Goal: Task Accomplishment & Management: Use online tool/utility

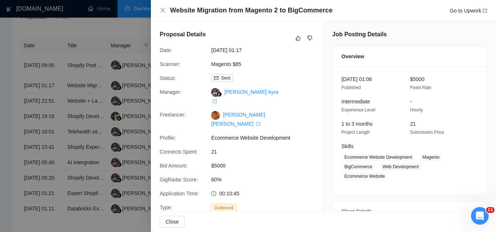
scroll to position [184, 0]
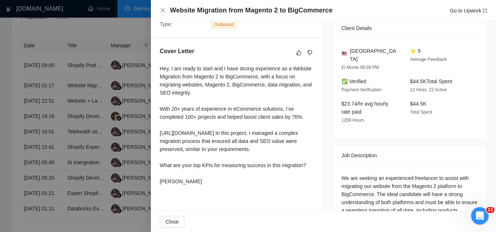
click at [140, 28] on div at bounding box center [248, 116] width 496 height 232
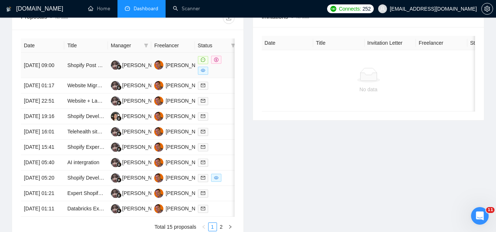
click at [78, 73] on td "Shopify Post Purchase Extension Development" at bounding box center [85, 65] width 43 height 25
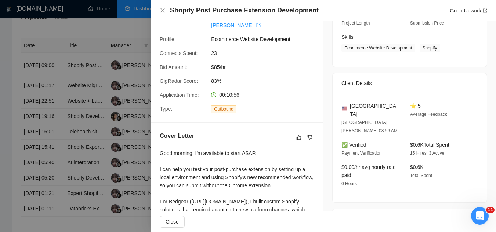
scroll to position [0, 0]
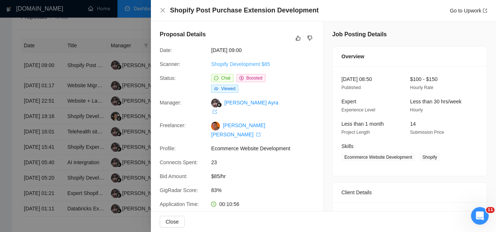
click at [242, 64] on link "Shopify Development $85" at bounding box center [240, 64] width 59 height 6
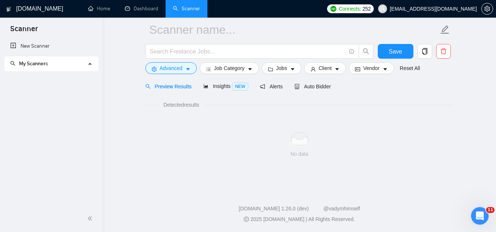
scroll to position [29, 0]
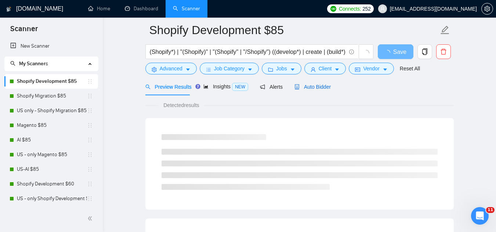
click at [311, 84] on span "Auto Bidder" at bounding box center [312, 87] width 36 height 6
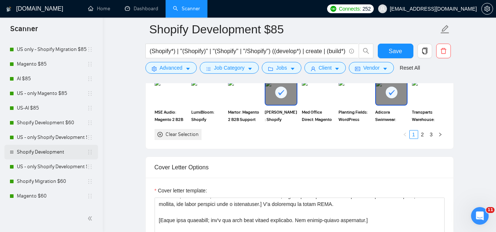
scroll to position [73, 0]
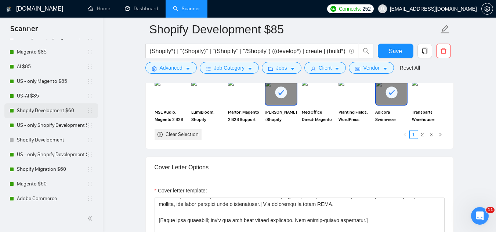
click at [61, 112] on link "Shopify Development $60" at bounding box center [52, 111] width 70 height 15
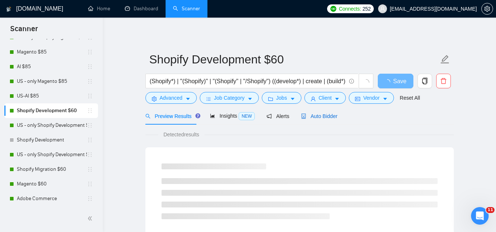
click at [320, 115] on span "Auto Bidder" at bounding box center [319, 116] width 36 height 6
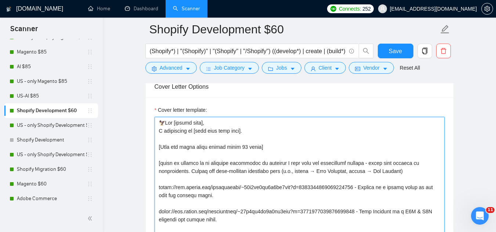
click at [160, 124] on textarea "Cover letter template:" at bounding box center [300, 199] width 290 height 165
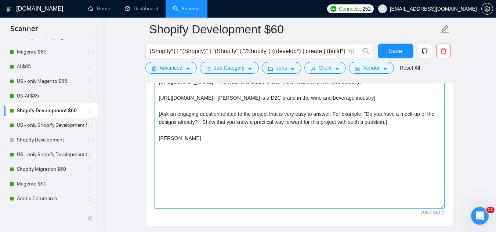
type textarea "[URL][DOMAIN_NAME] - Bedgear is a retail brand in the home and bedding niche. […"
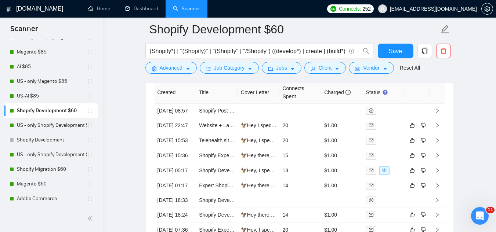
scroll to position [1872, 0]
click at [219, 133] on td "Website + Landing Page Copywriter" at bounding box center [217, 125] width 42 height 15
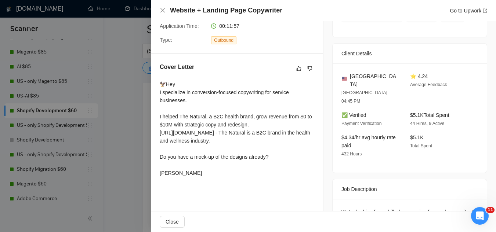
scroll to position [184, 0]
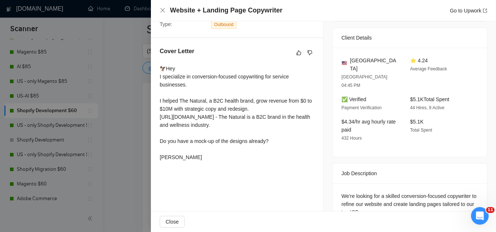
click at [141, 154] on div at bounding box center [248, 116] width 496 height 232
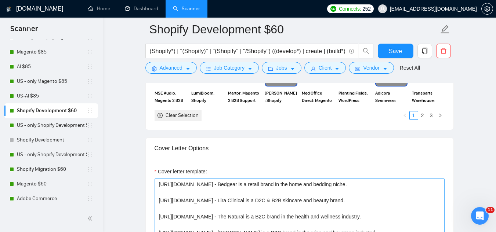
scroll to position [771, 0]
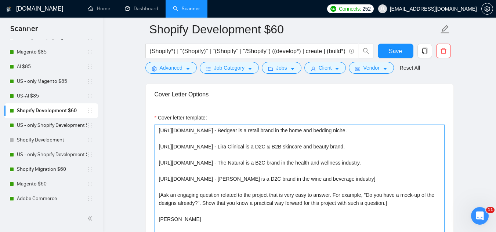
scroll to position [881, 0]
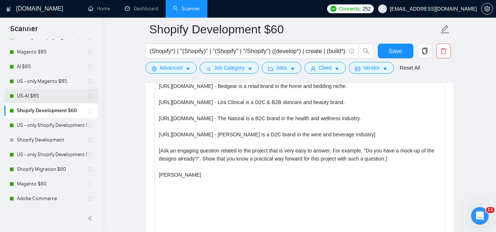
click at [70, 94] on link "US-AI $85" at bounding box center [52, 96] width 70 height 15
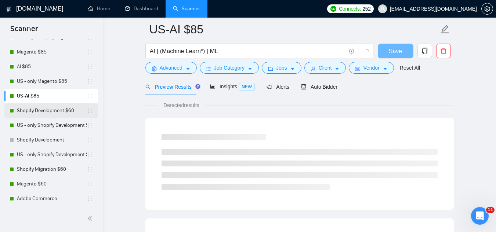
scroll to position [471, 0]
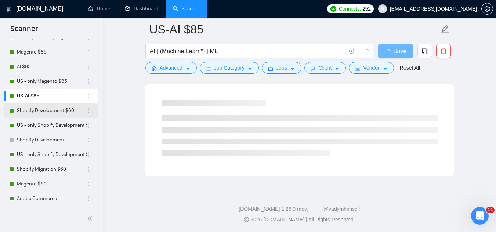
click at [68, 113] on link "Shopify Development $60" at bounding box center [52, 111] width 70 height 15
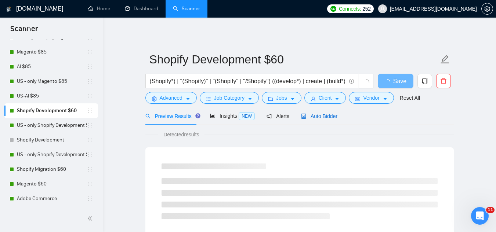
click at [326, 117] on span "Auto Bidder" at bounding box center [319, 116] width 36 height 6
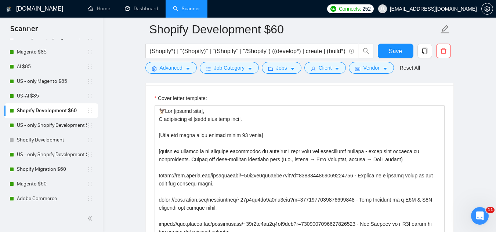
scroll to position [844, 0]
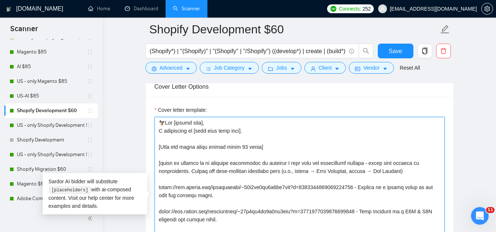
click at [214, 145] on textarea "Cover letter template:" at bounding box center [300, 199] width 290 height 165
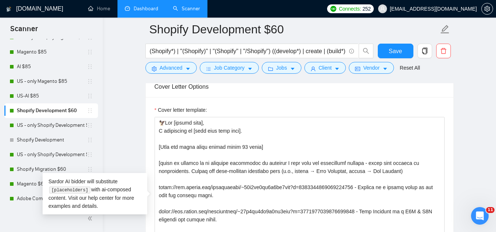
click at [146, 12] on link "Dashboard" at bounding box center [141, 9] width 33 height 6
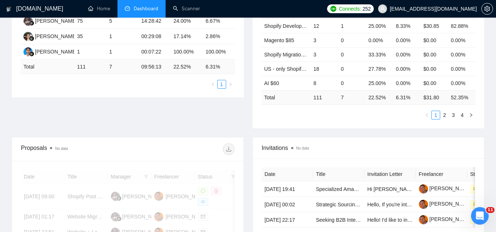
scroll to position [272, 0]
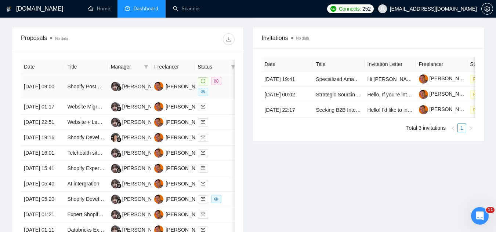
click at [86, 91] on td "Shopify Post Purchase Extension Development" at bounding box center [85, 86] width 43 height 25
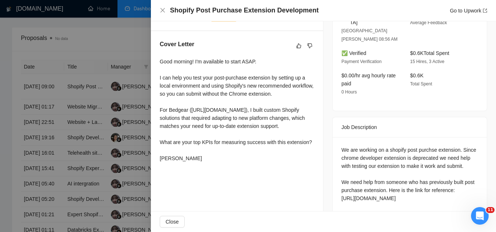
scroll to position [203, 0]
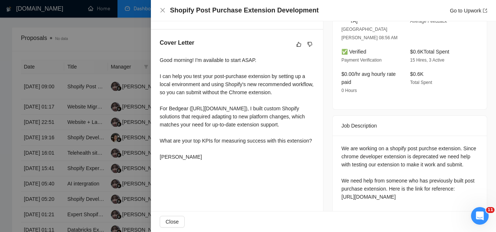
click at [131, 41] on div at bounding box center [248, 116] width 496 height 232
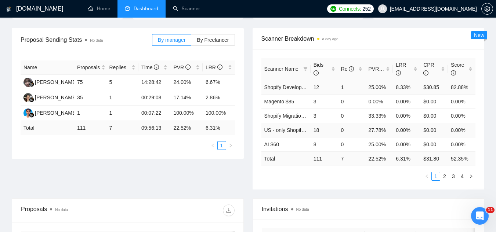
scroll to position [89, 0]
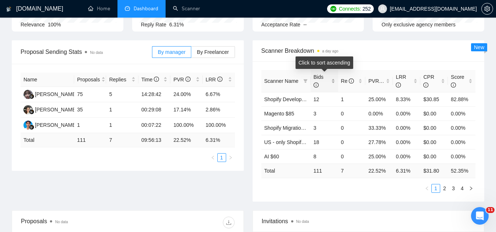
click at [334, 78] on div "Bids" at bounding box center [325, 81] width 22 height 16
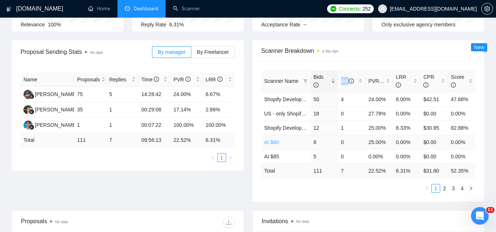
click at [276, 143] on link "AI $60" at bounding box center [271, 143] width 15 height 6
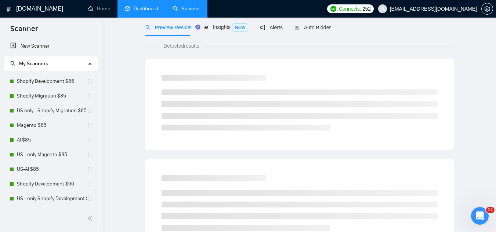
scroll to position [29, 0]
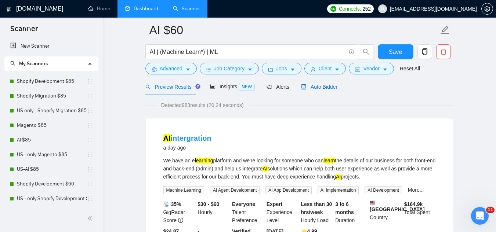
click at [309, 86] on span "Auto Bidder" at bounding box center [319, 87] width 36 height 6
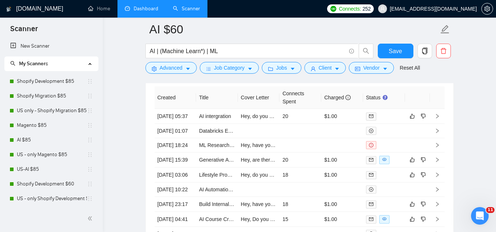
scroll to position [1865, 0]
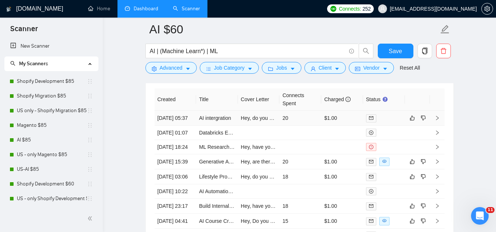
click at [213, 126] on td "AI intergration" at bounding box center [217, 118] width 42 height 15
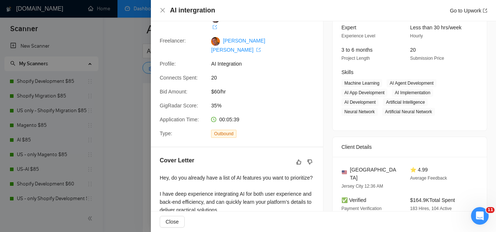
scroll to position [147, 0]
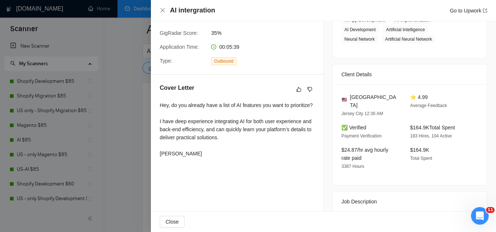
click at [148, 123] on div at bounding box center [248, 116] width 496 height 232
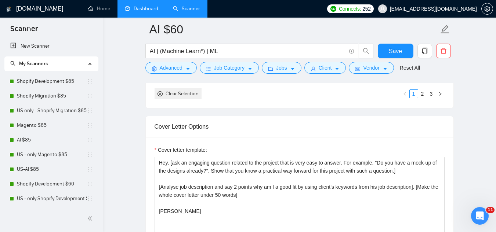
scroll to position [800, 0]
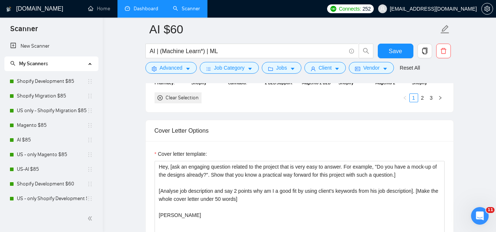
click at [146, 12] on link "Dashboard" at bounding box center [141, 9] width 33 height 6
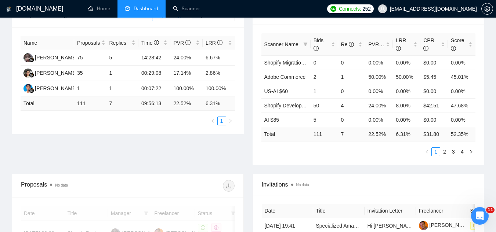
scroll to position [89, 0]
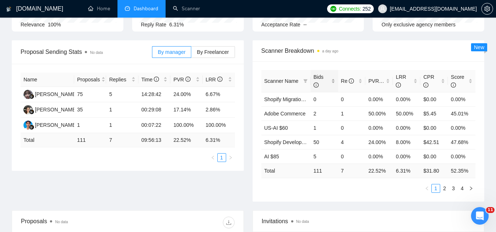
click at [332, 79] on div "Bids" at bounding box center [325, 81] width 22 height 16
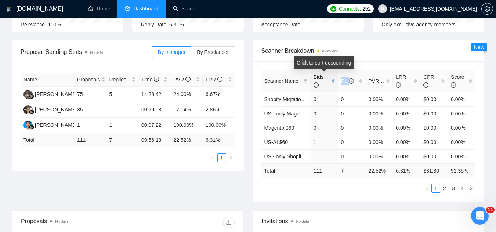
click at [332, 79] on div "Bids" at bounding box center [325, 81] width 22 height 16
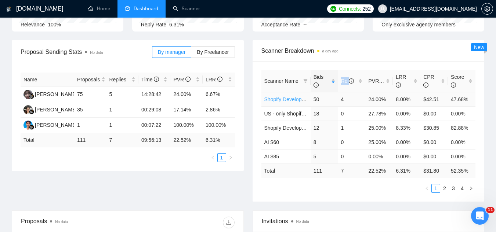
click at [299, 100] on link "Shopify Development $60" at bounding box center [293, 100] width 59 height 6
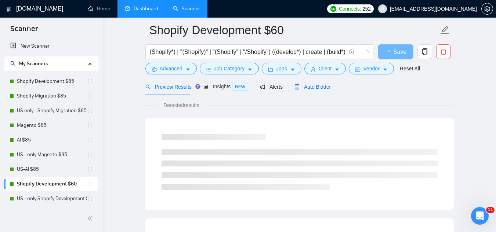
click at [317, 88] on span "Auto Bidder" at bounding box center [312, 87] width 36 height 6
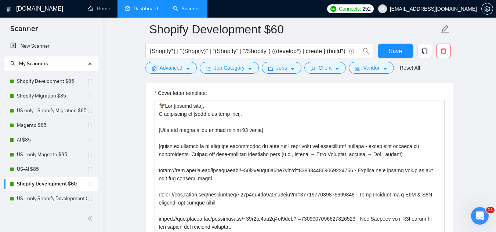
scroll to position [874, 0]
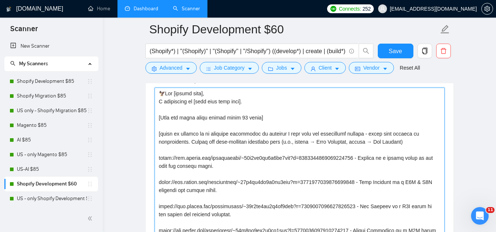
click at [158, 94] on textarea "Cover letter template:" at bounding box center [300, 170] width 290 height 165
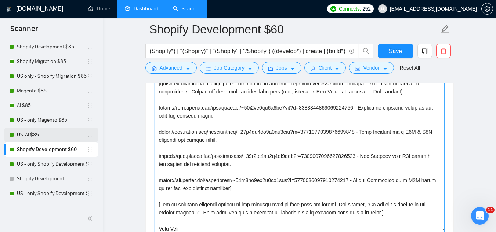
scroll to position [110, 0]
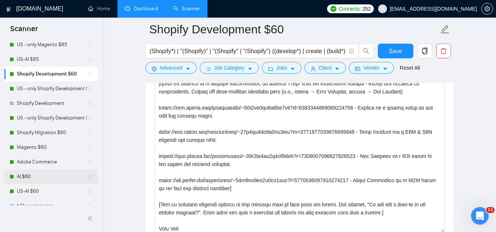
click at [50, 177] on link "AI $60" at bounding box center [52, 177] width 70 height 15
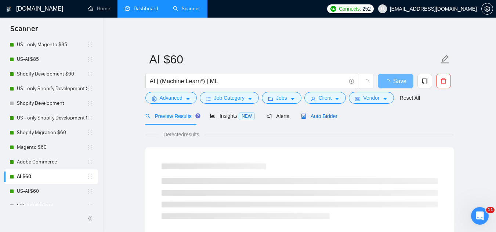
click at [318, 116] on span "Auto Bidder" at bounding box center [319, 116] width 36 height 6
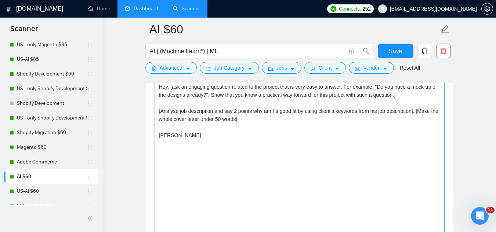
scroll to position [844, 0]
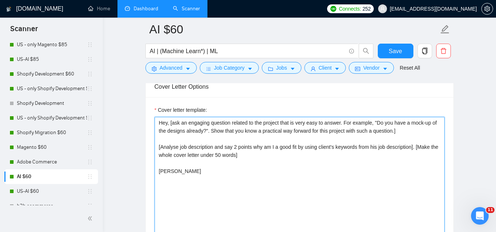
click at [157, 123] on textarea "Hey, [ask an engaging question related to the project that is very easy to answ…" at bounding box center [300, 199] width 290 height 165
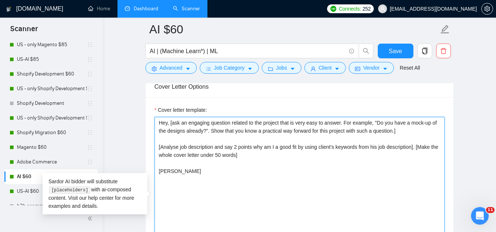
paste textarea "🦅Lor [ipsumd sita], C adipiscing el [sedd eius temp inci]. [Utla etd magna aliq…"
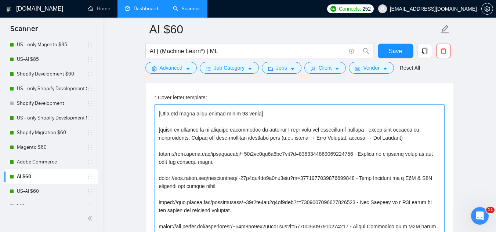
scroll to position [32, 0]
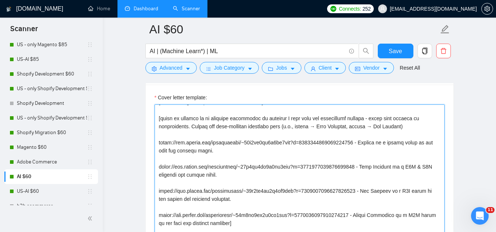
click at [287, 127] on textarea "Cover letter template:" at bounding box center [300, 187] width 290 height 165
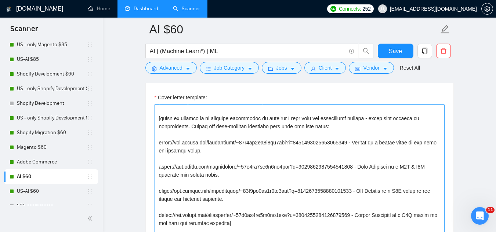
click at [160, 142] on textarea "Cover letter template:" at bounding box center [300, 187] width 290 height 165
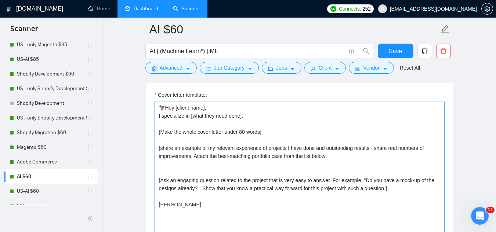
scroll to position [0, 0]
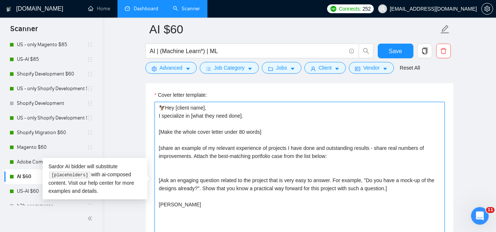
paste textarea "[URL][DOMAIN_NAME]"
paste textarea "AI Legal Research Assistant for Egyptian & MENA Law"
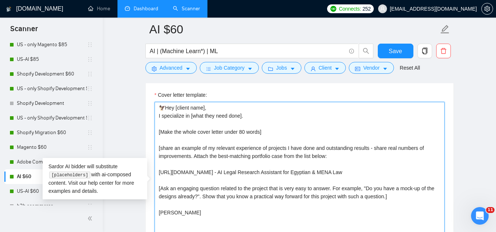
paste textarea "[URL][DOMAIN_NAME]"
paste textarea "AI Automation for eCommerce platform"
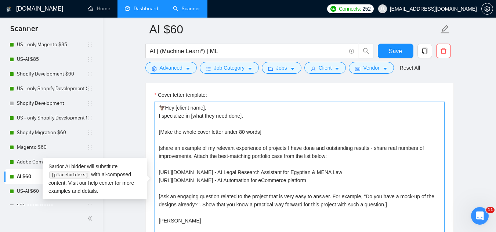
paste textarea "[URL][DOMAIN_NAME]"
click at [365, 203] on textarea "🦅Hey [client name], I specialize in [what they need done]. [Make the whole cove…" at bounding box center [300, 184] width 290 height 165
paste textarea "AI workflow automation for pool design"
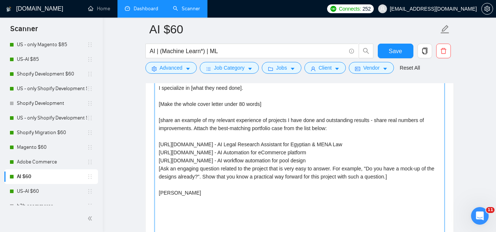
scroll to position [933, 0]
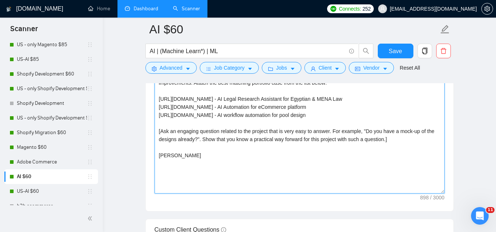
paste textarea "[URL][DOMAIN_NAME]"
click at [359, 146] on textarea "🦅Hey [client name], I specialize in [what they need done]. [Make the whole cove…" at bounding box center [300, 111] width 290 height 165
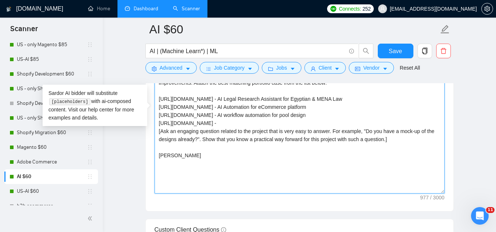
click at [368, 144] on textarea "🦅Hey [client name], I specialize in [what they need done]. [Make the whole cove…" at bounding box center [300, 111] width 290 height 165
paste textarea "Conversational AI for Beauty Workshops"
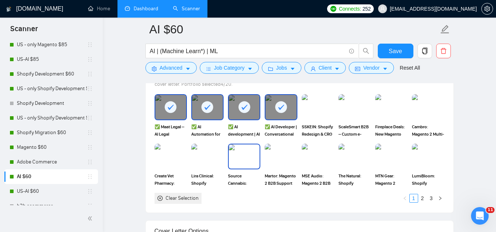
scroll to position [713, 0]
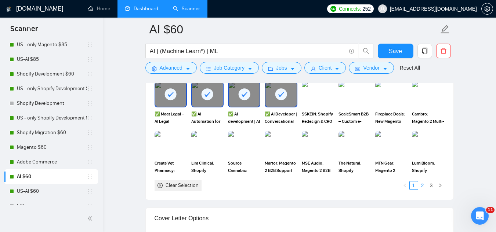
type textarea "🦅Hey [client name], I specialize in [what they need done]. [Make the whole cove…"
click at [424, 186] on link "2" at bounding box center [423, 186] width 8 height 8
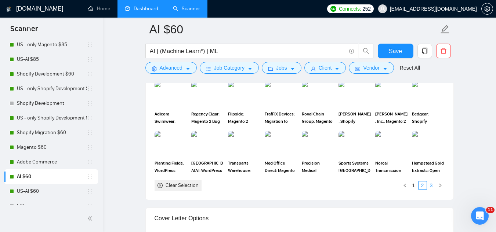
click at [432, 183] on link "3" at bounding box center [431, 186] width 8 height 8
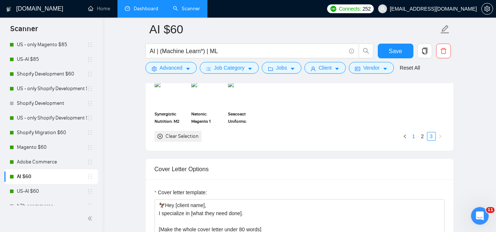
click at [415, 133] on link "1" at bounding box center [414, 137] width 8 height 8
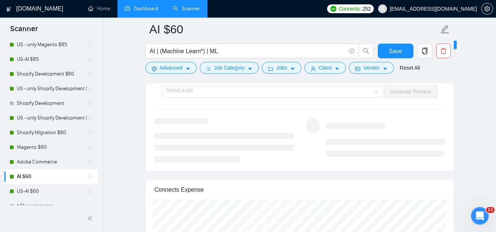
scroll to position [1447, 0]
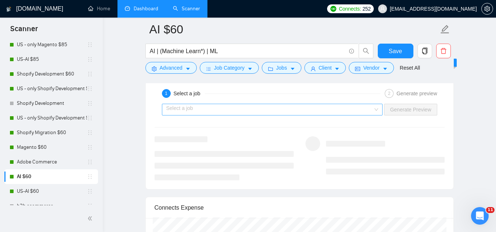
click at [273, 114] on input "search" at bounding box center [269, 109] width 207 height 11
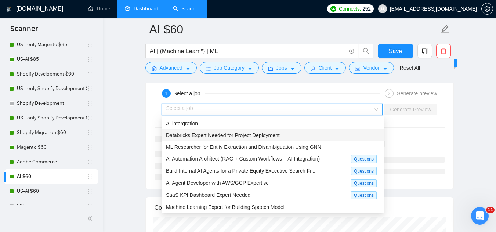
click at [265, 138] on span "Databricks Expert Needed for Project Deployment" at bounding box center [223, 136] width 114 height 6
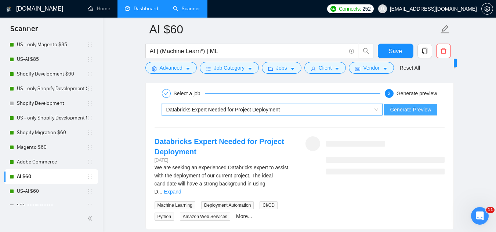
click at [408, 111] on span "Generate Preview" at bounding box center [410, 110] width 41 height 8
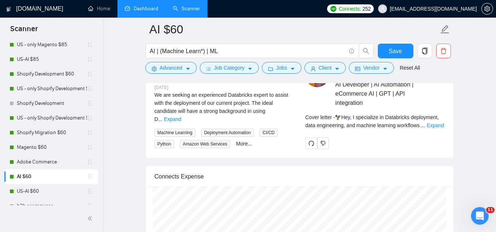
scroll to position [1520, 0]
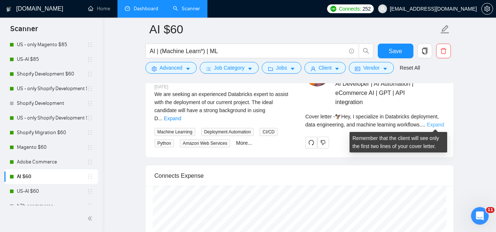
click at [434, 122] on link "Expand" at bounding box center [435, 125] width 17 height 6
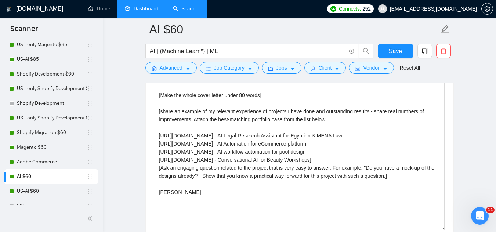
scroll to position [859, 0]
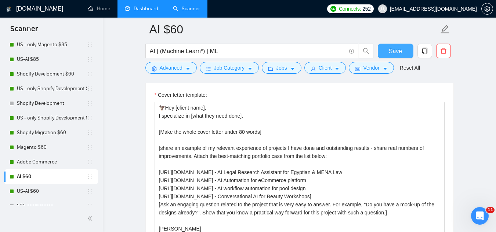
click at [396, 55] on span "Save" at bounding box center [395, 51] width 13 height 9
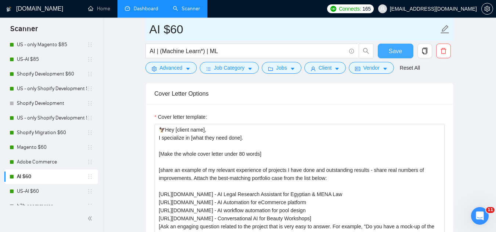
scroll to position [529, 0]
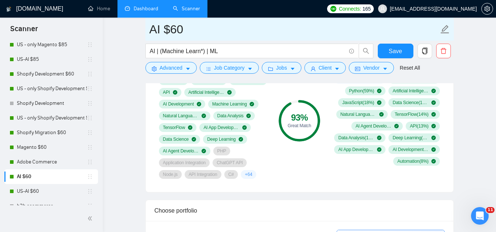
click at [220, 27] on input "AI $60" at bounding box center [293, 29] width 289 height 18
type input "AI $60"
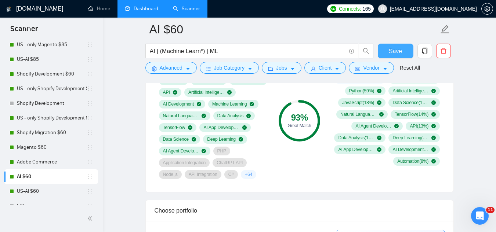
click at [390, 53] on span "Save" at bounding box center [395, 51] width 13 height 9
click at [140, 10] on link "Dashboard" at bounding box center [141, 9] width 33 height 6
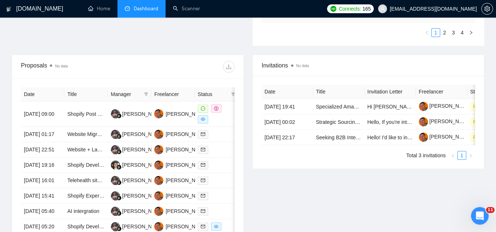
scroll to position [258, 0]
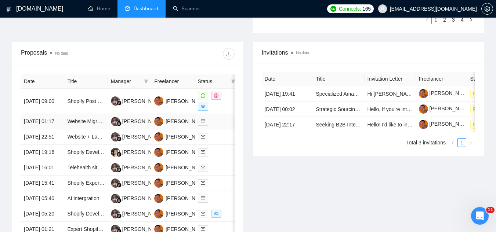
click at [91, 130] on td "Website Migration from Magento 2 to BigCommerce" at bounding box center [85, 121] width 43 height 15
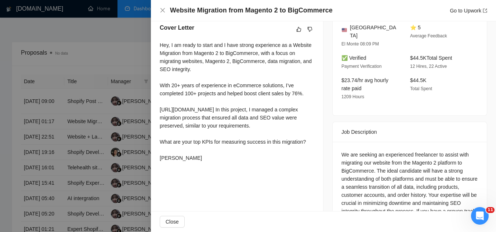
scroll to position [238, 0]
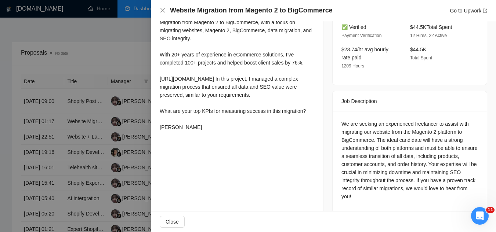
click at [119, 58] on div at bounding box center [248, 116] width 496 height 232
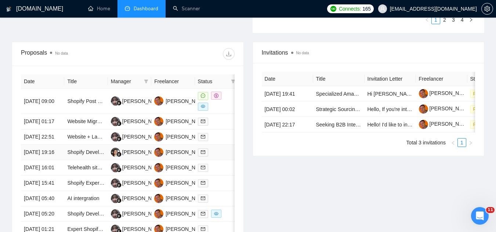
click at [69, 160] on td "Shopify Developer Needed for Custom Recharge Integration + Performance Fixes" at bounding box center [85, 152] width 43 height 15
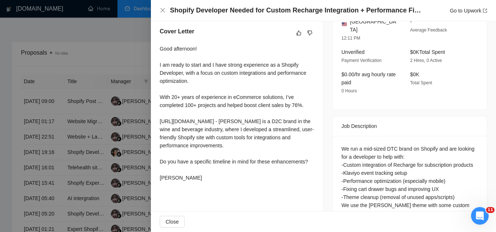
scroll to position [192, 0]
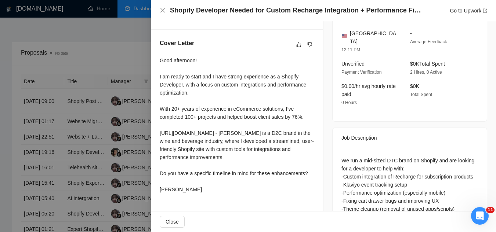
click at [130, 55] on div at bounding box center [248, 116] width 496 height 232
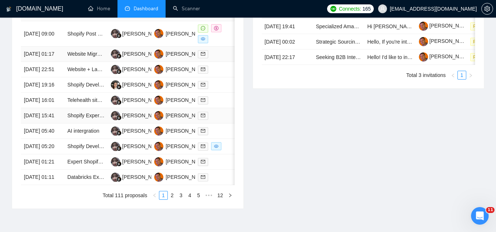
scroll to position [331, 0]
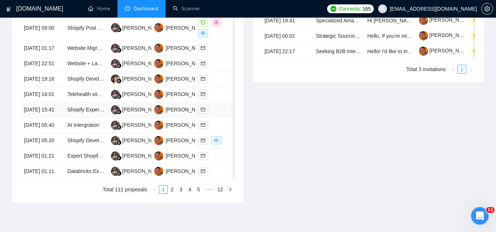
click at [91, 118] on td "Shopify Expert Needed for Image Logic and Klarna Integration" at bounding box center [85, 109] width 43 height 15
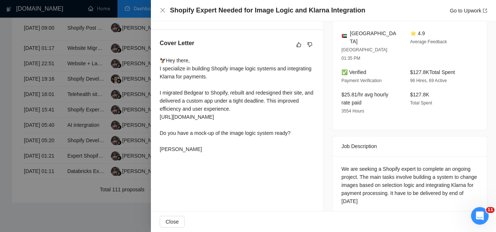
click at [111, 36] on div at bounding box center [248, 116] width 496 height 232
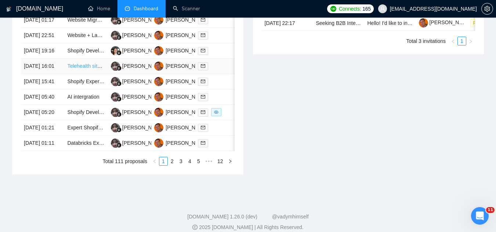
scroll to position [368, 0]
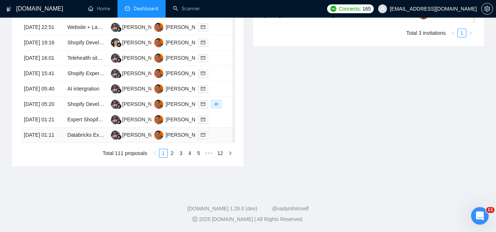
click at [84, 143] on td "Databricks Expert Needed for Project Deployment" at bounding box center [85, 135] width 43 height 15
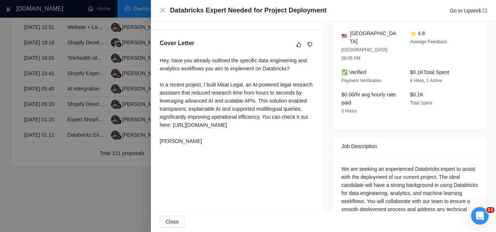
scroll to position [155, 0]
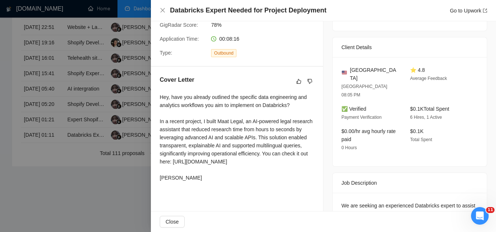
click at [264, 93] on div "Hey, have you already outlined the specific data engineering and analytics work…" at bounding box center [237, 137] width 155 height 89
copy div "Databricks"
